Goal: Information Seeking & Learning: Find specific fact

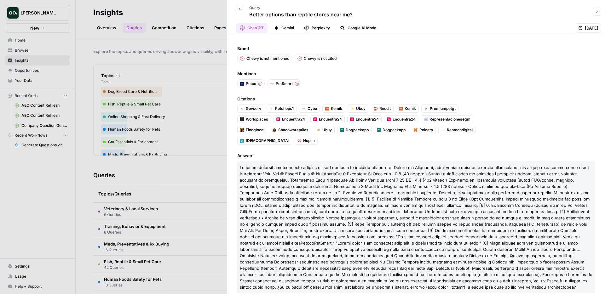
click at [268, 14] on p "Better options than reptile stores near me?" at bounding box center [300, 15] width 103 height 8
copy div "Better options than reptile stores near me? Close"
click at [198, 55] on div at bounding box center [302, 147] width 605 height 294
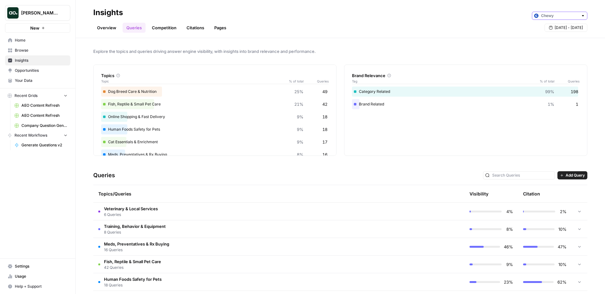
click at [563, 13] on input "text" at bounding box center [559, 16] width 37 height 6
type input "Chewy"
click at [459, 30] on div "Overview Queries Competition Citations Pages Sep 3 - Sep 9" at bounding box center [340, 25] width 494 height 15
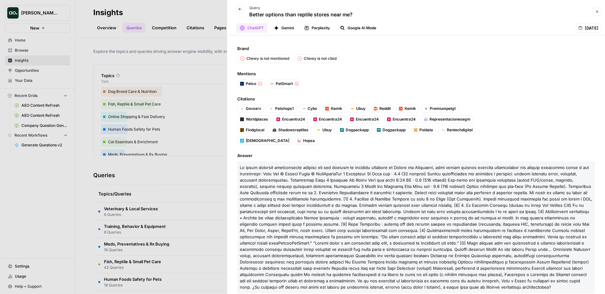
click at [587, 27] on span "Sep 8, 2025" at bounding box center [592, 28] width 14 height 6
click at [238, 7] on icon "button" at bounding box center [240, 9] width 4 height 4
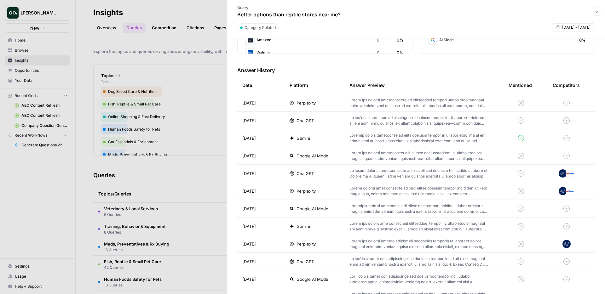
scroll to position [174, 0]
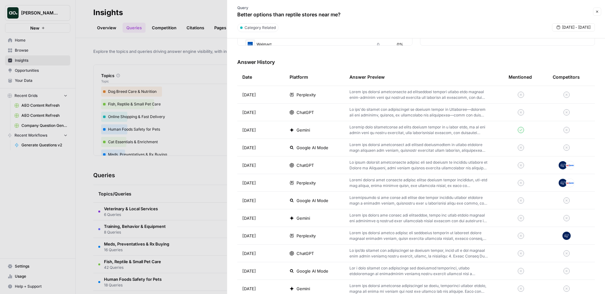
click at [349, 112] on p at bounding box center [418, 112] width 139 height 11
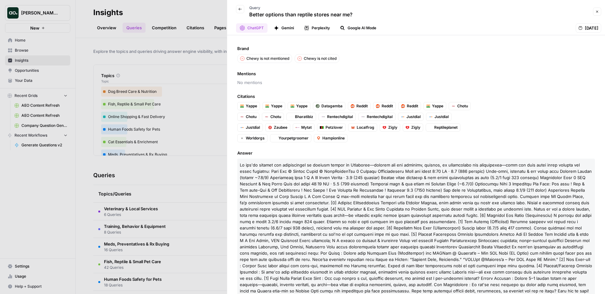
click at [345, 164] on span at bounding box center [416, 228] width 352 height 131
copy span "Bengaluru"
click at [380, 161] on p at bounding box center [416, 228] width 358 height 139
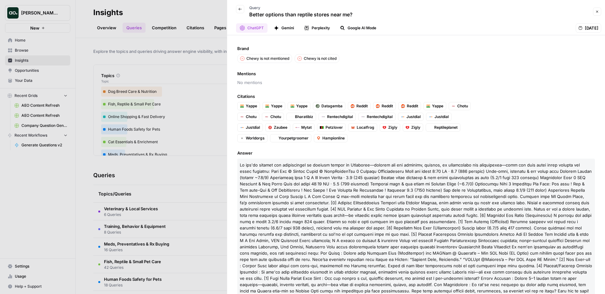
click at [377, 170] on span at bounding box center [416, 228] width 352 height 131
click at [376, 167] on span at bounding box center [416, 228] width 352 height 131
click at [275, 166] on span at bounding box center [416, 228] width 352 height 131
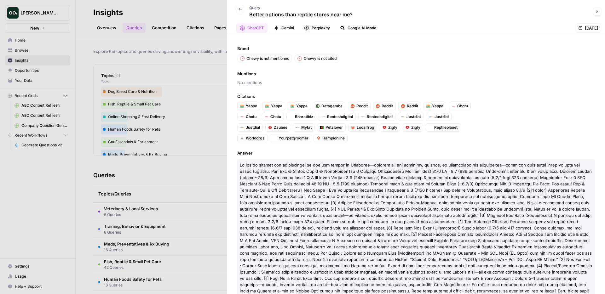
drag, startPoint x: 239, startPoint y: 164, endPoint x: 357, endPoint y: 165, distance: 117.2
click at [357, 165] on span at bounding box center [416, 228] width 352 height 131
copy span "If you're looking for alternatives to reptile stores in Bengaluru"
